Goal: Information Seeking & Learning: Check status

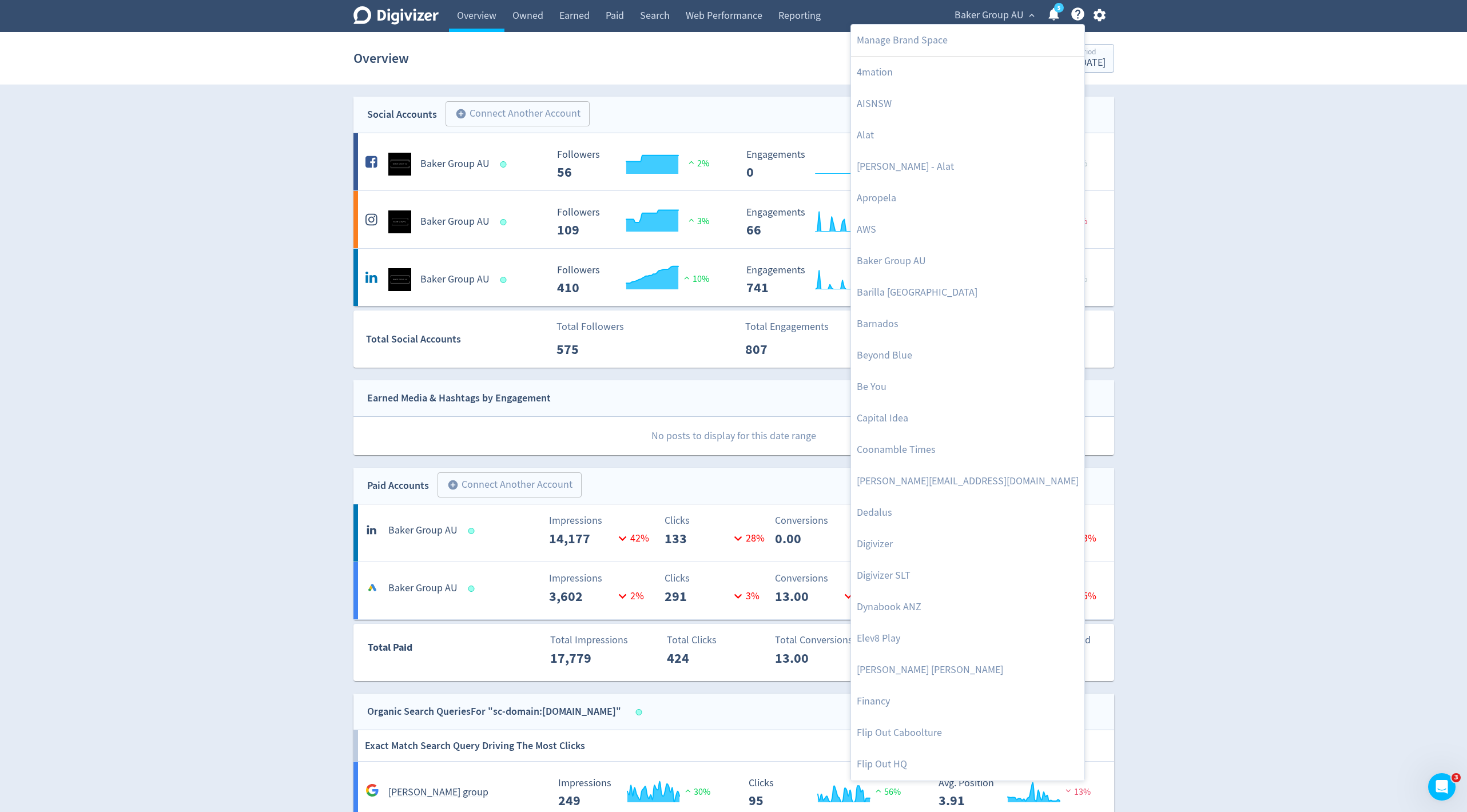
scroll to position [594, 0]
click at [976, 20] on div at bounding box center [733, 406] width 1467 height 812
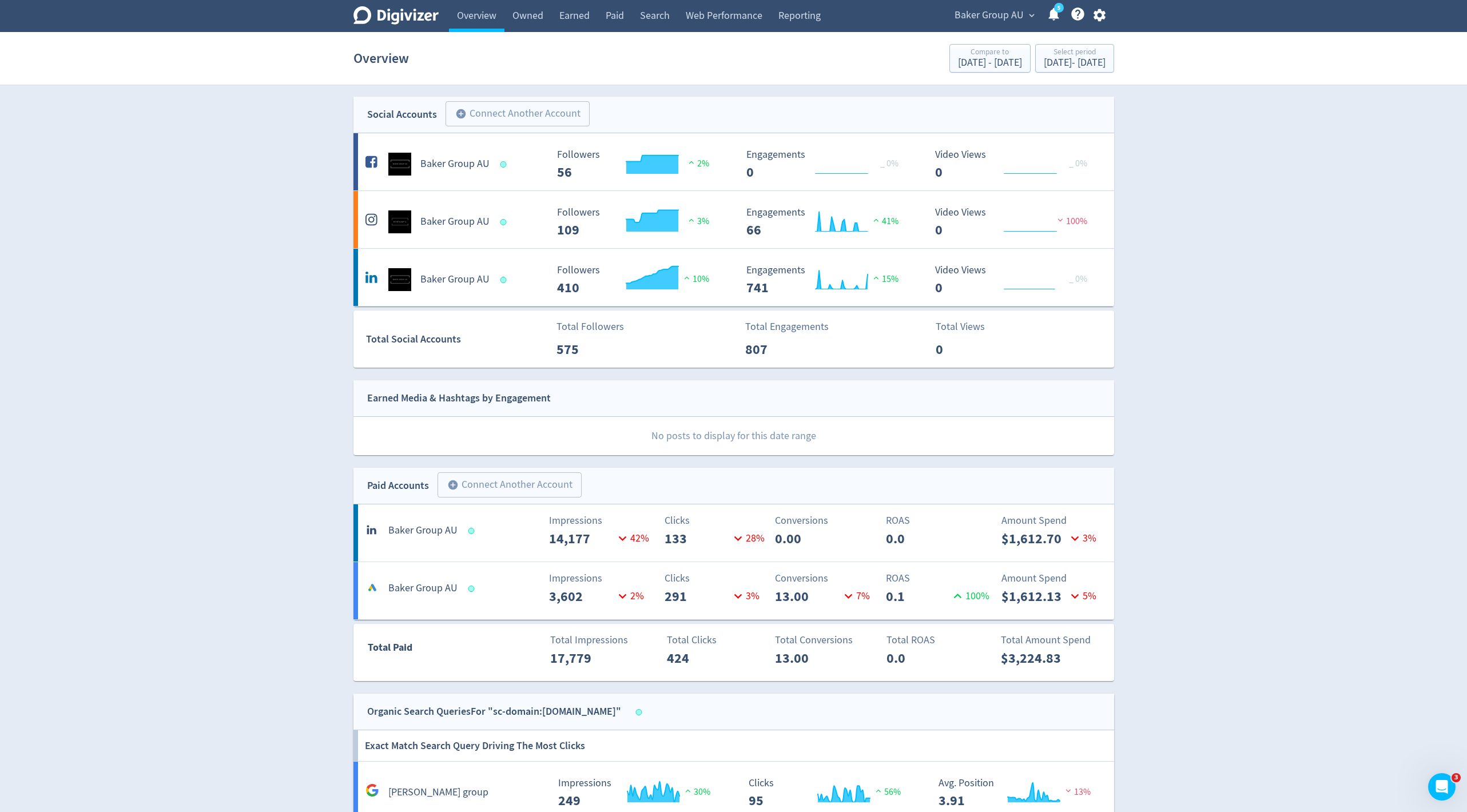
click at [968, 14] on span "Baker Group AU" at bounding box center [989, 15] width 69 height 18
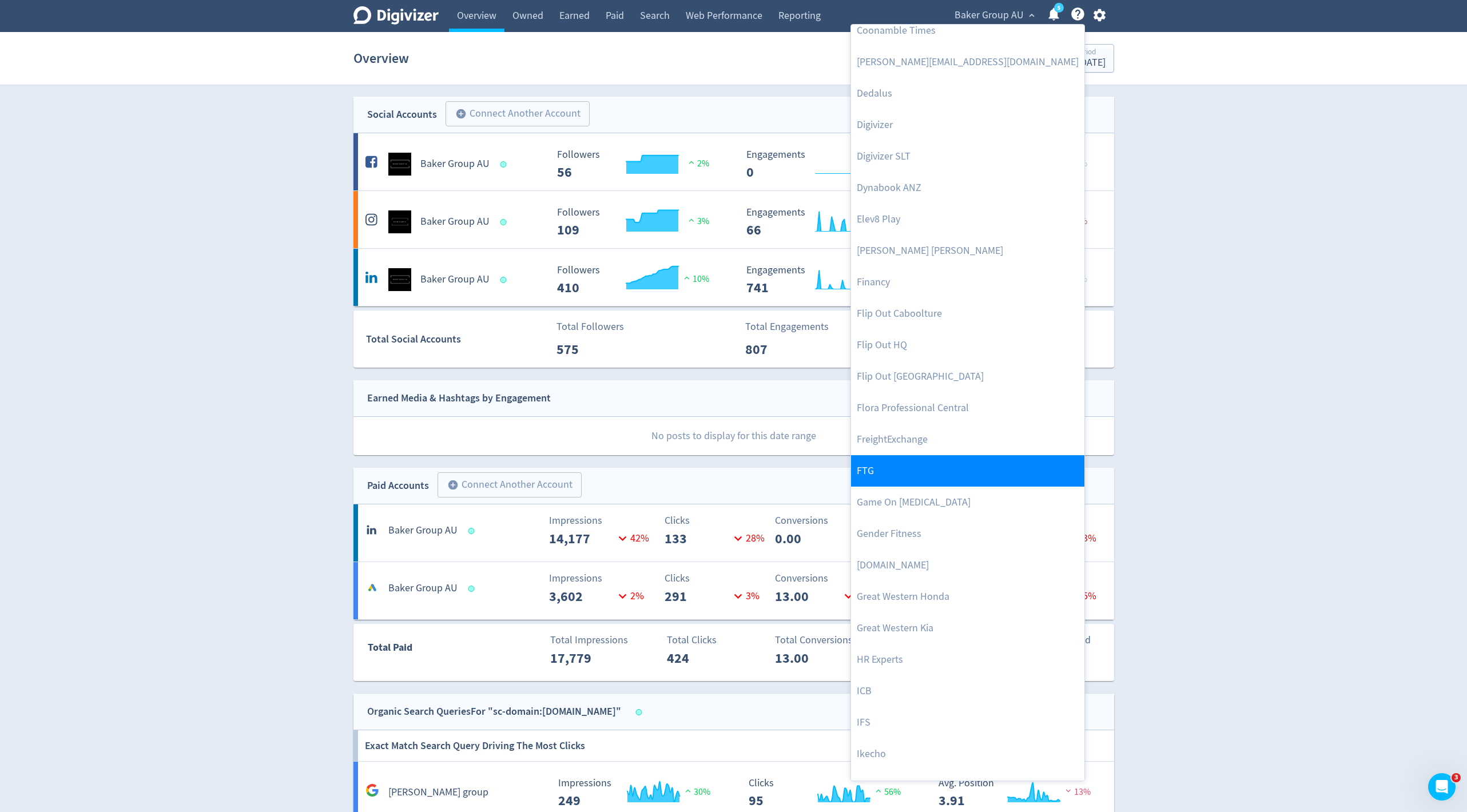
scroll to position [411, 0]
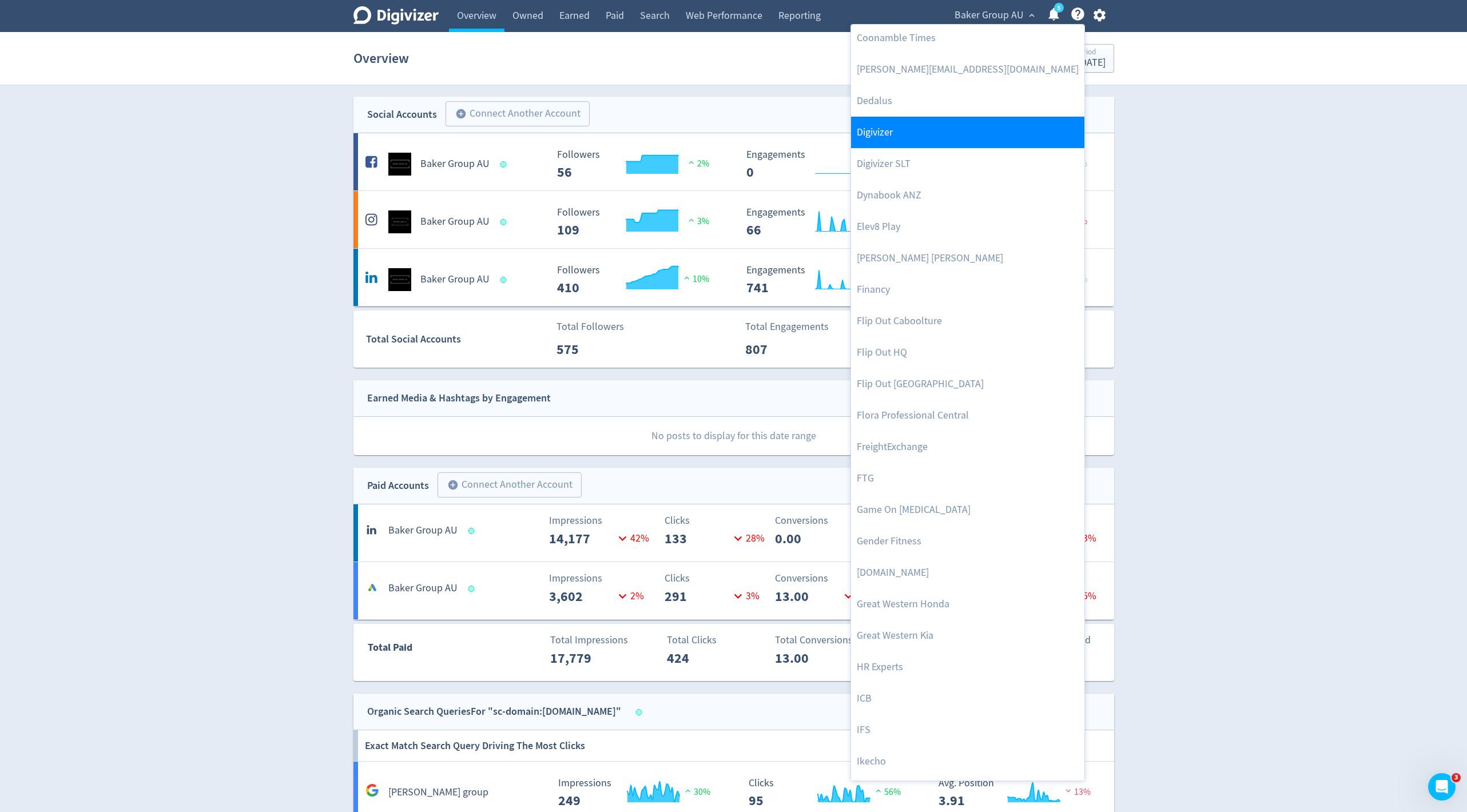
click at [910, 134] on link "Digivizer" at bounding box center [968, 132] width 233 height 31
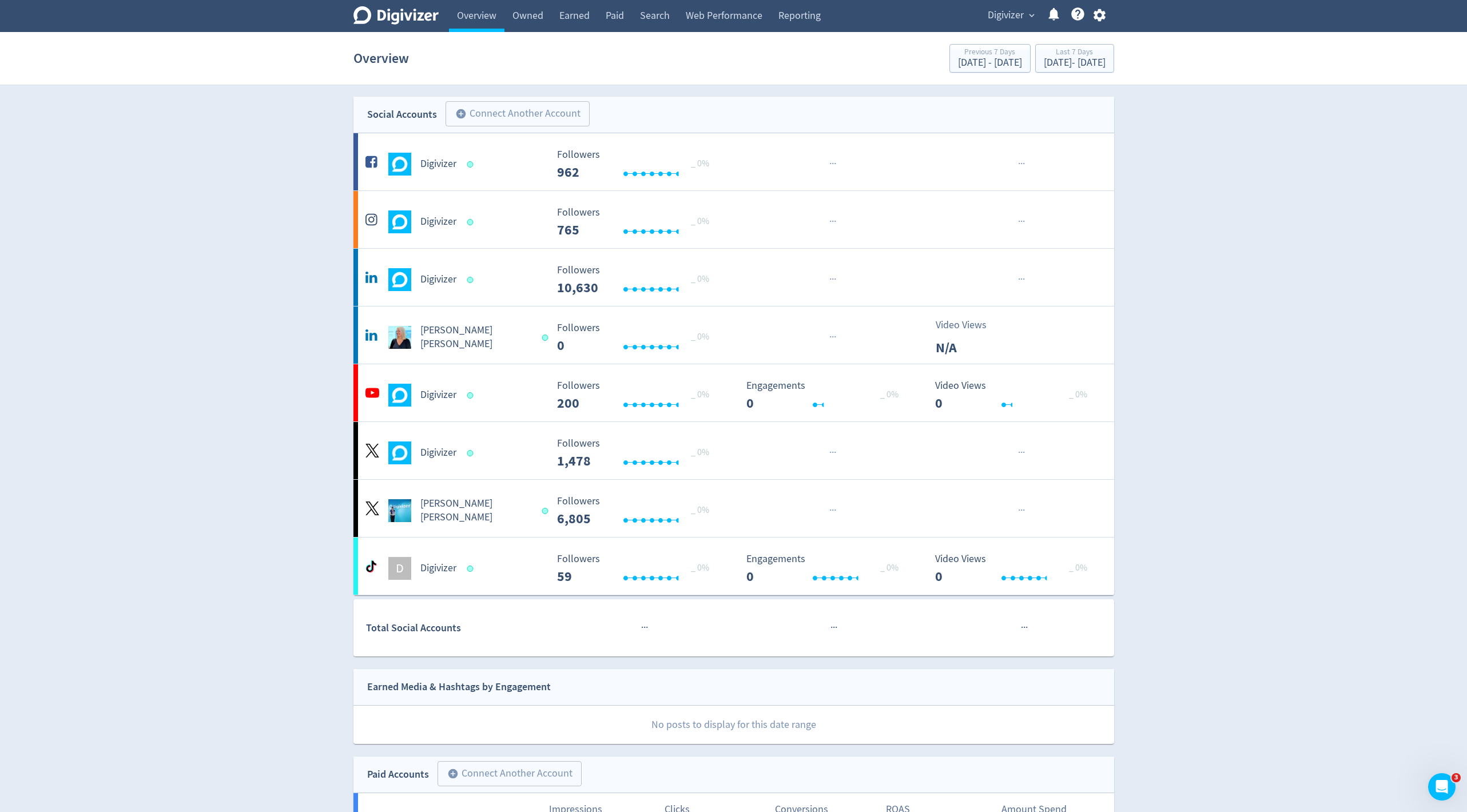
click at [1017, 73] on div "Overview Previous 7 Days [DATE] - [DATE] Last 7 Days [DATE] - [DATE]" at bounding box center [734, 58] width 761 height 36
click at [1044, 57] on div "Last 7 Days" at bounding box center [1075, 52] width 62 height 10
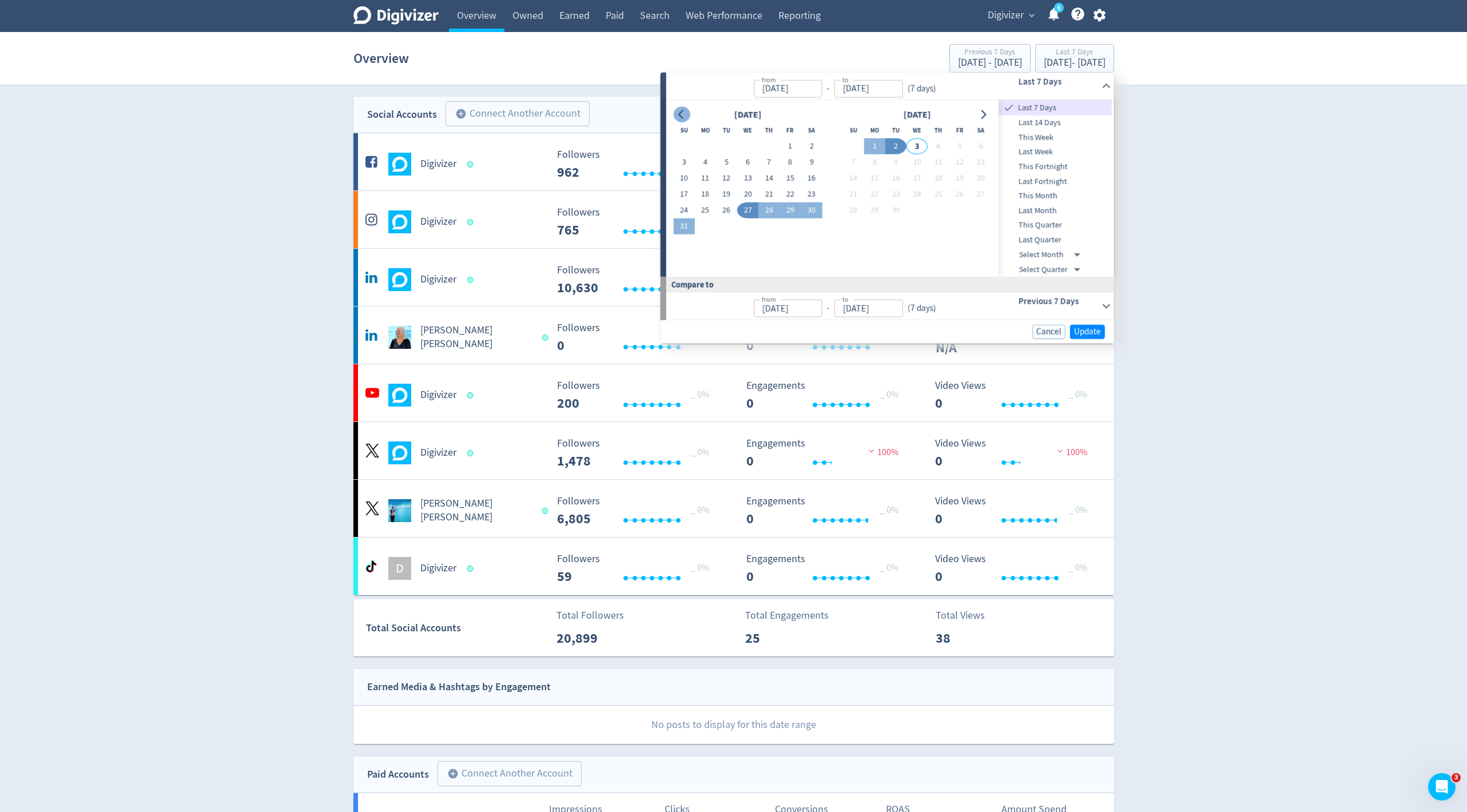
click at [682, 114] on icon "Go to previous month" at bounding box center [682, 114] width 9 height 9
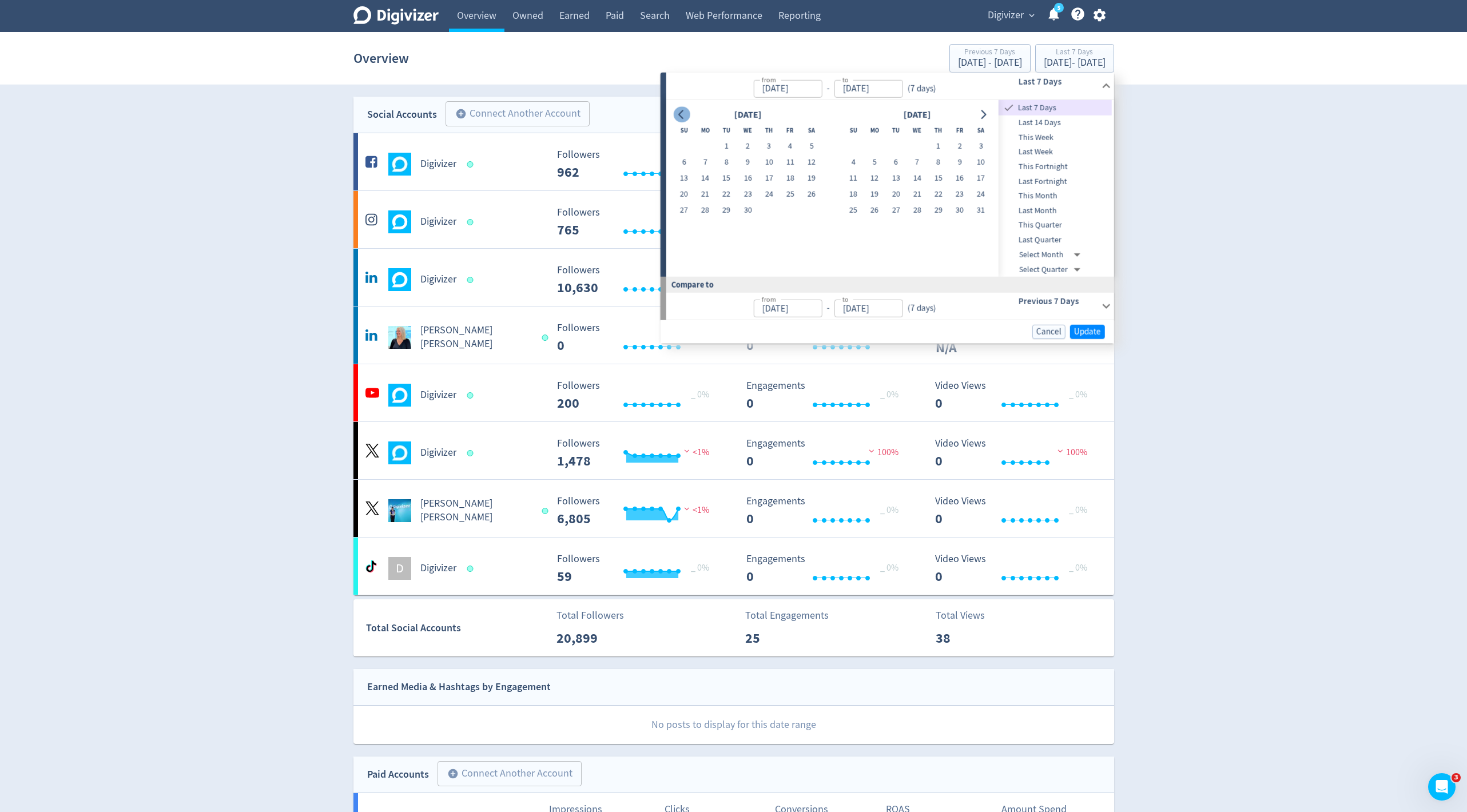
click at [682, 114] on icon "Go to previous month" at bounding box center [682, 114] width 9 height 9
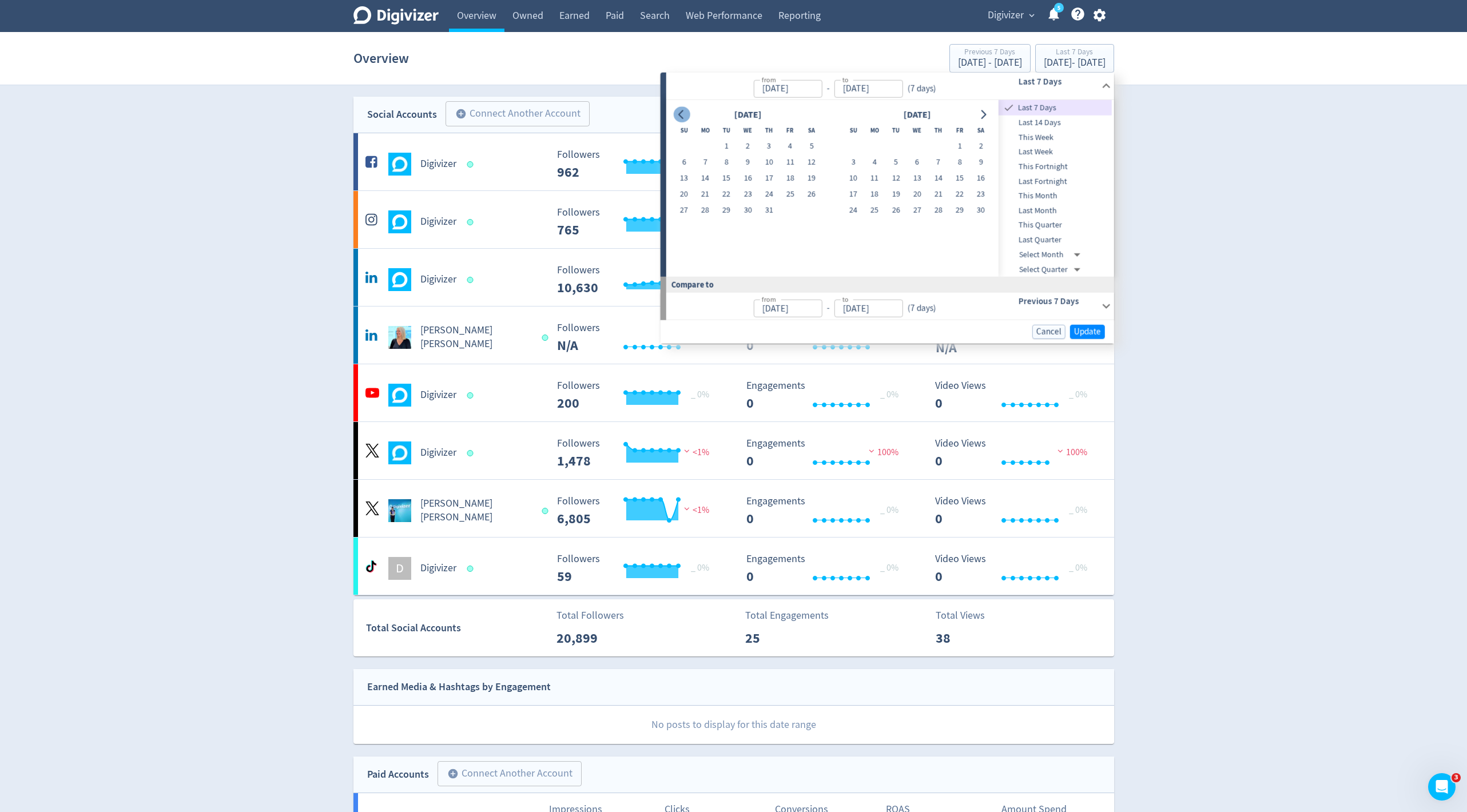
click at [682, 114] on icon "Go to previous month" at bounding box center [682, 114] width 9 height 9
click at [918, 142] on button "4" at bounding box center [917, 146] width 21 height 16
type input "[DATE]"
click at [1088, 59] on div "[DATE] - [DATE]" at bounding box center [1075, 63] width 62 height 10
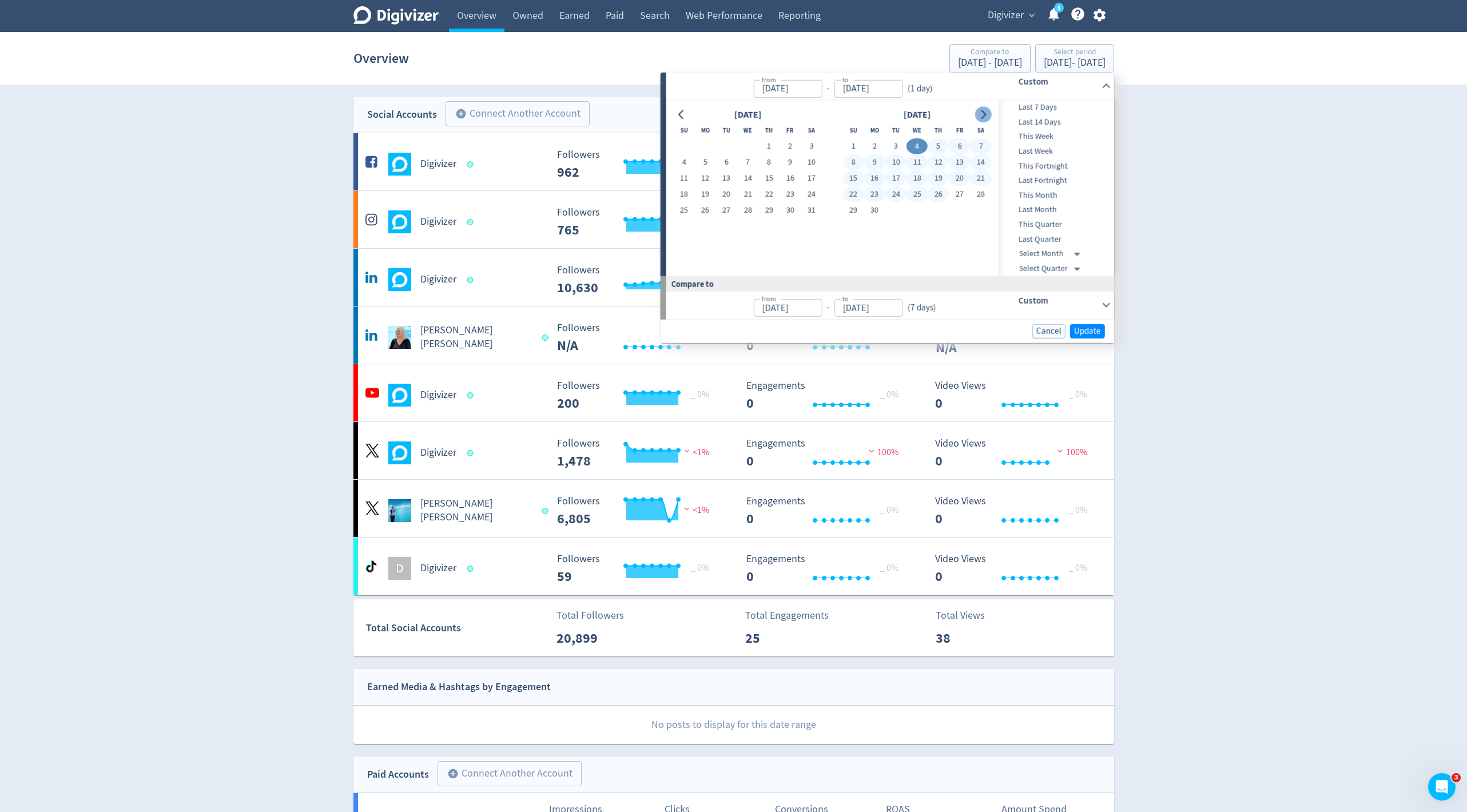
click at [987, 107] on button "Go to next month" at bounding box center [984, 114] width 17 height 16
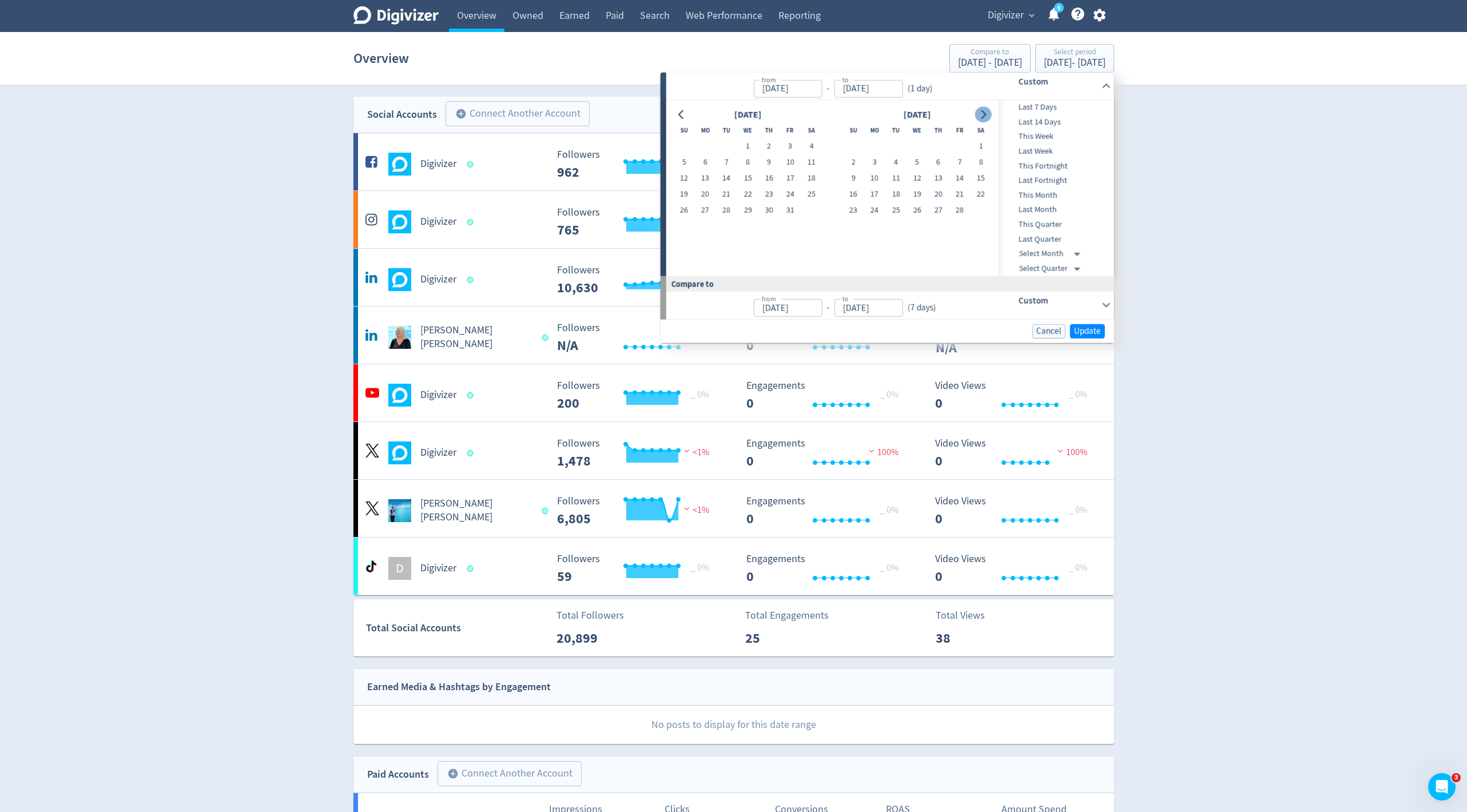
click at [987, 107] on button "Go to next month" at bounding box center [984, 114] width 17 height 16
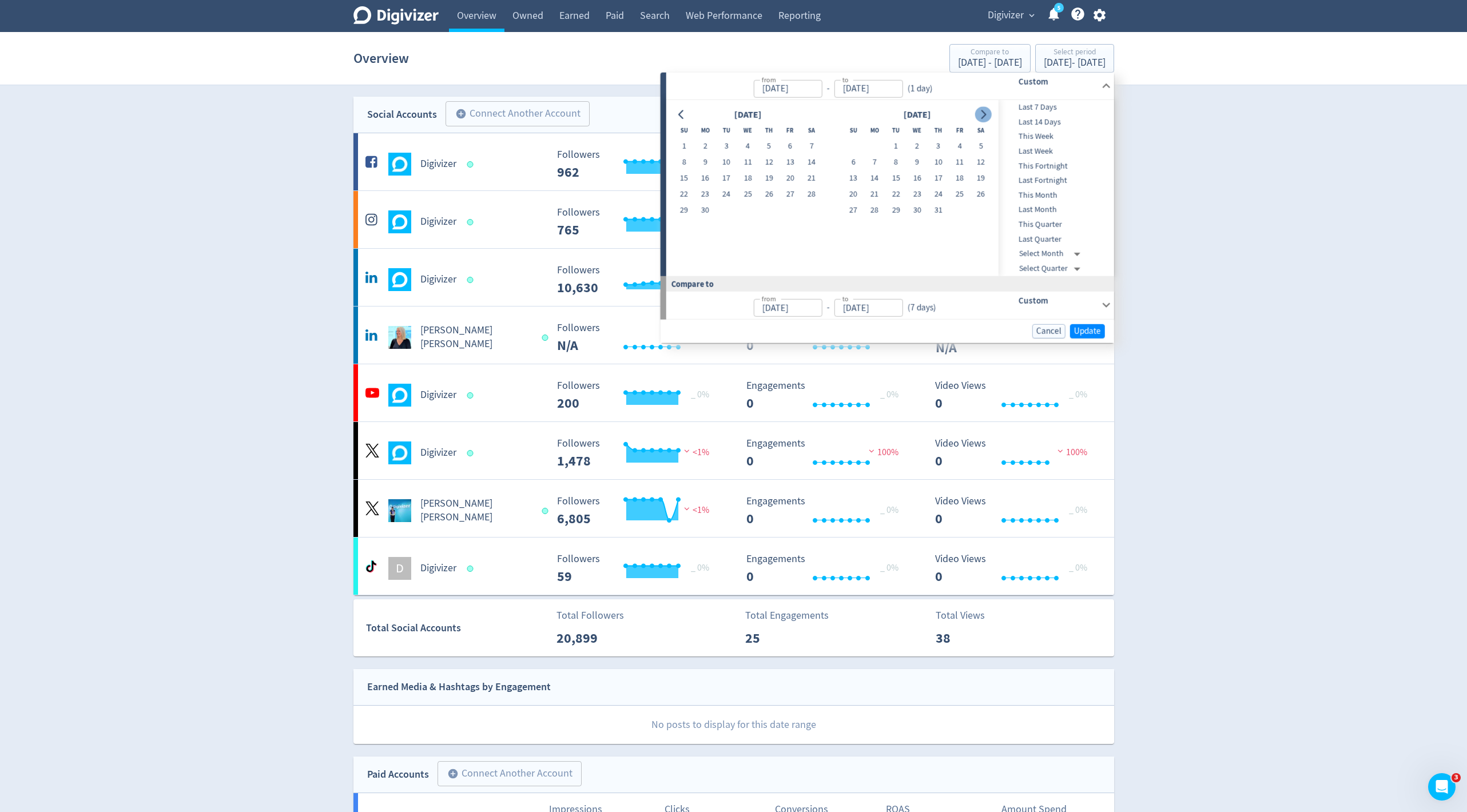
click at [987, 107] on button "Go to next month" at bounding box center [984, 114] width 17 height 16
click at [894, 142] on button "2" at bounding box center [896, 146] width 21 height 16
type input "[DATE]"
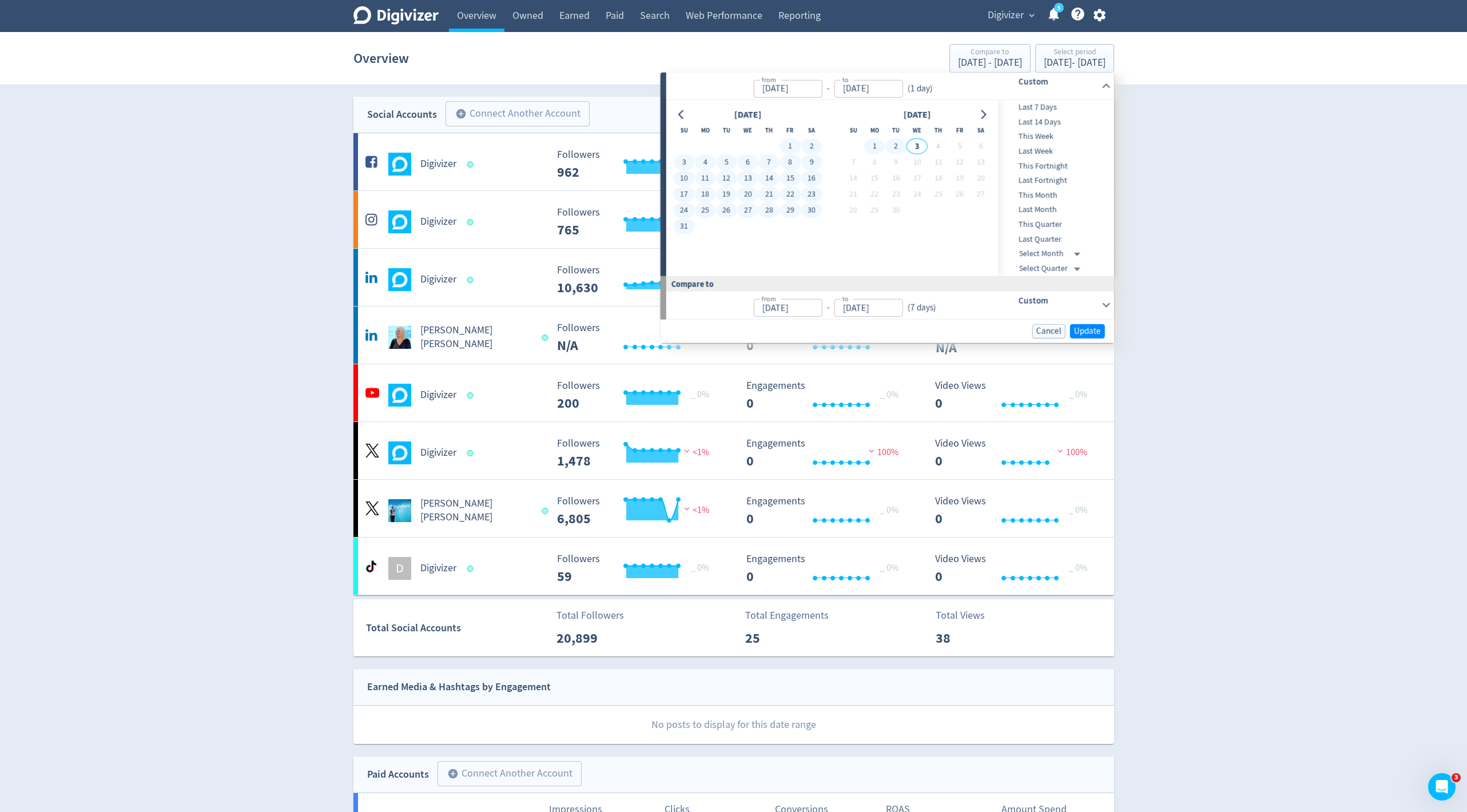
type input "[DATE]"
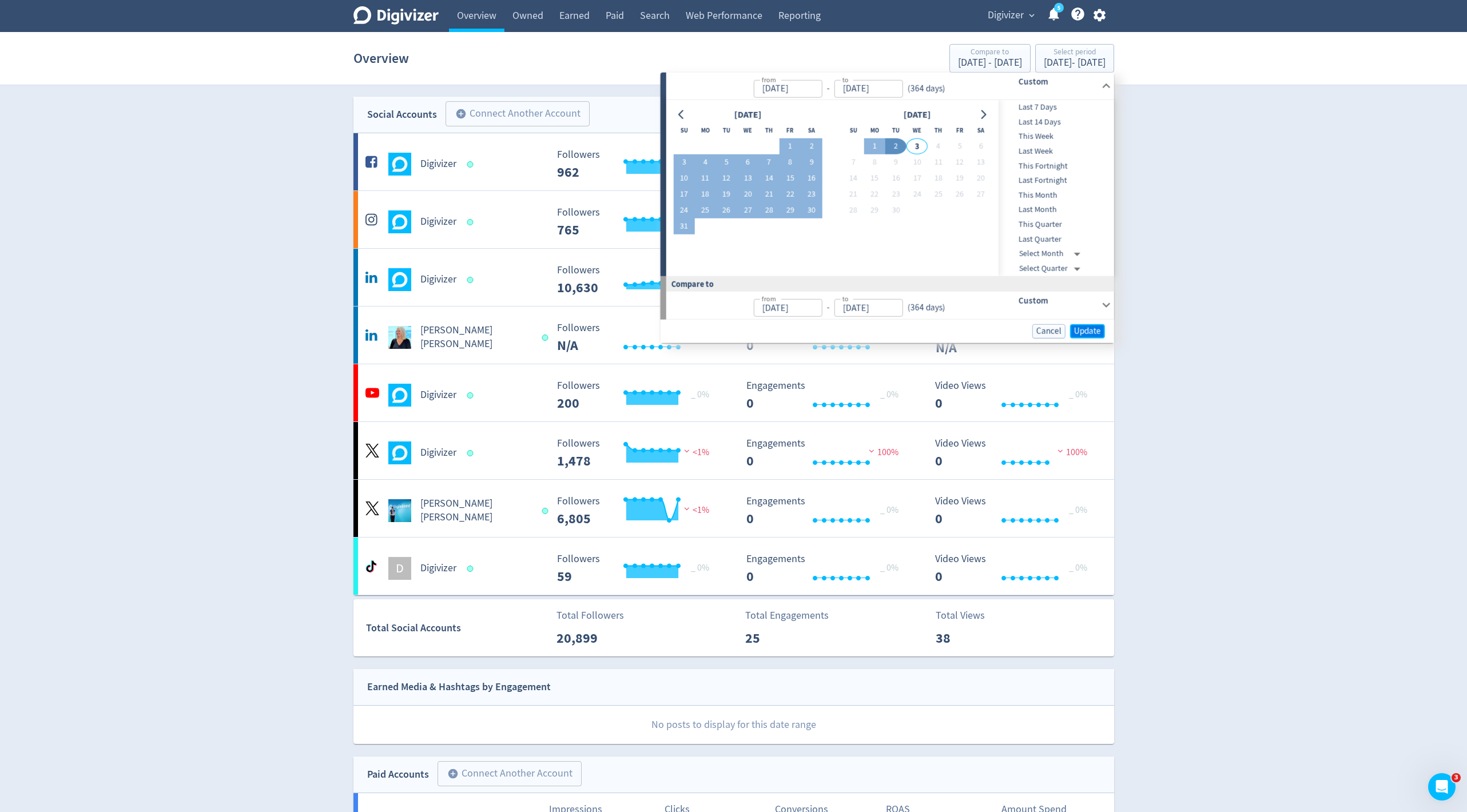
click at [1092, 327] on span "Update" at bounding box center [1087, 331] width 27 height 8
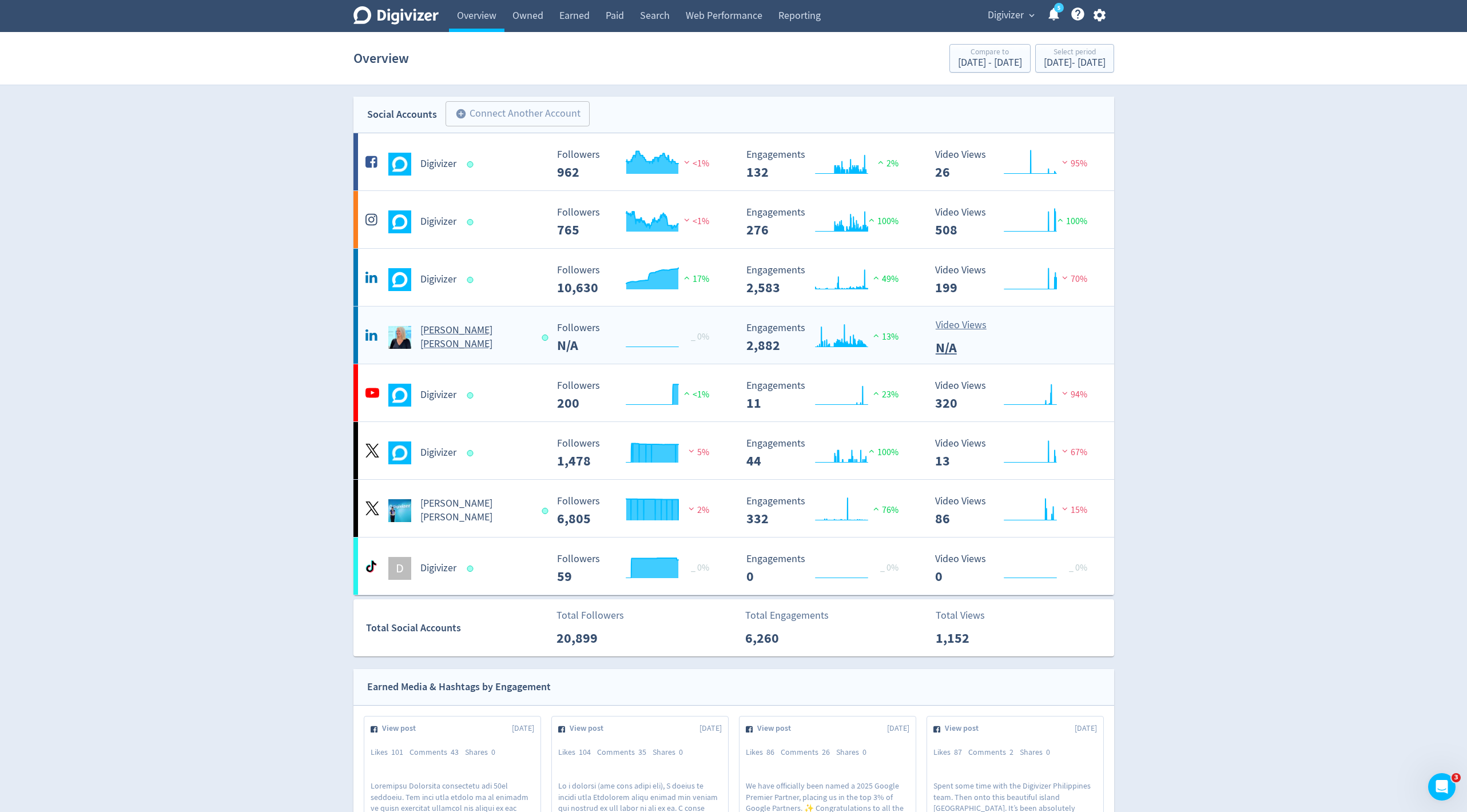
click at [446, 334] on h5 "[PERSON_NAME] [PERSON_NAME]" at bounding box center [476, 337] width 111 height 27
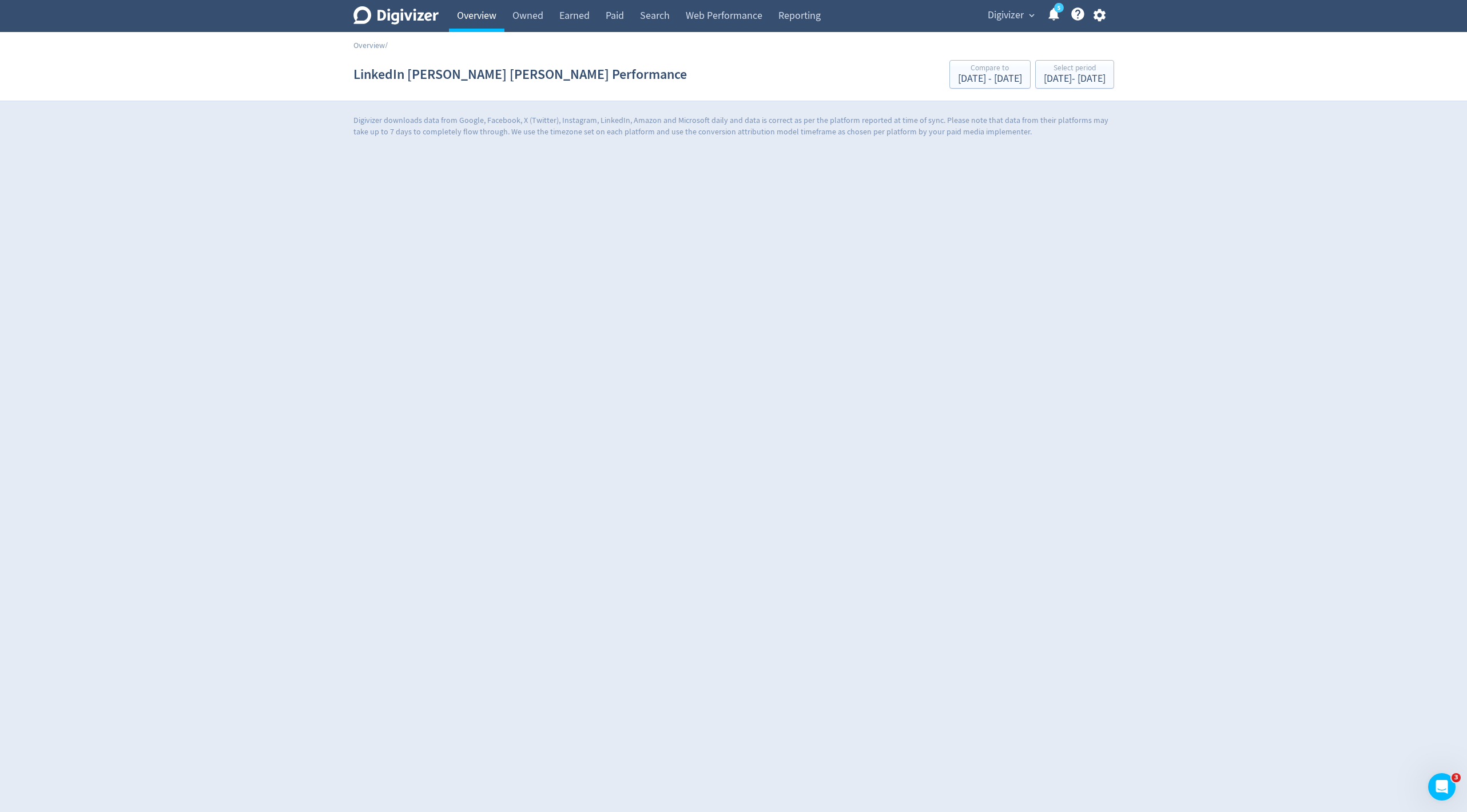
click at [469, 20] on link "Overview" at bounding box center [476, 16] width 55 height 32
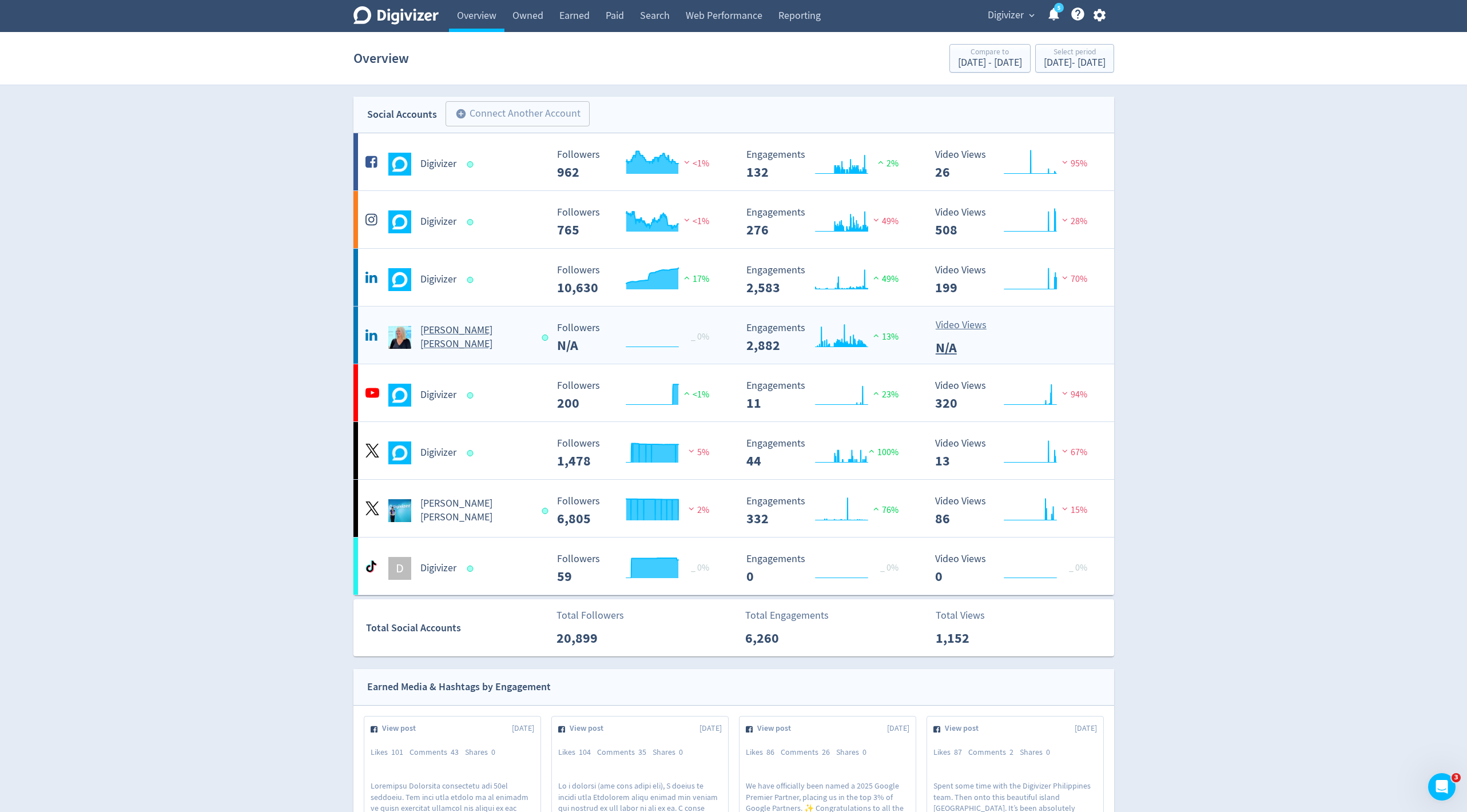
click at [458, 334] on h5 "[PERSON_NAME] [PERSON_NAME]" at bounding box center [476, 337] width 111 height 27
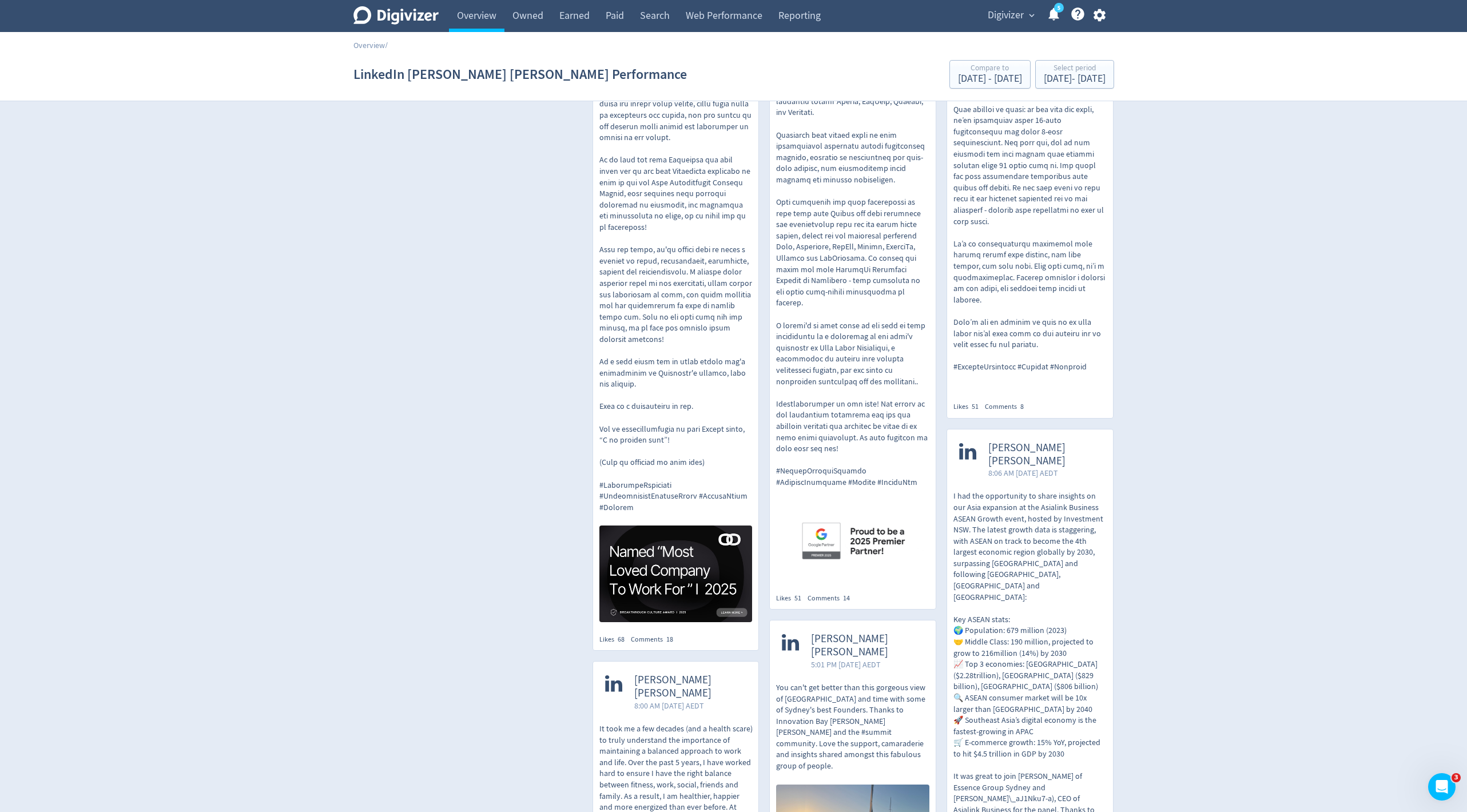
scroll to position [1216, 0]
